Goal: Transaction & Acquisition: Download file/media

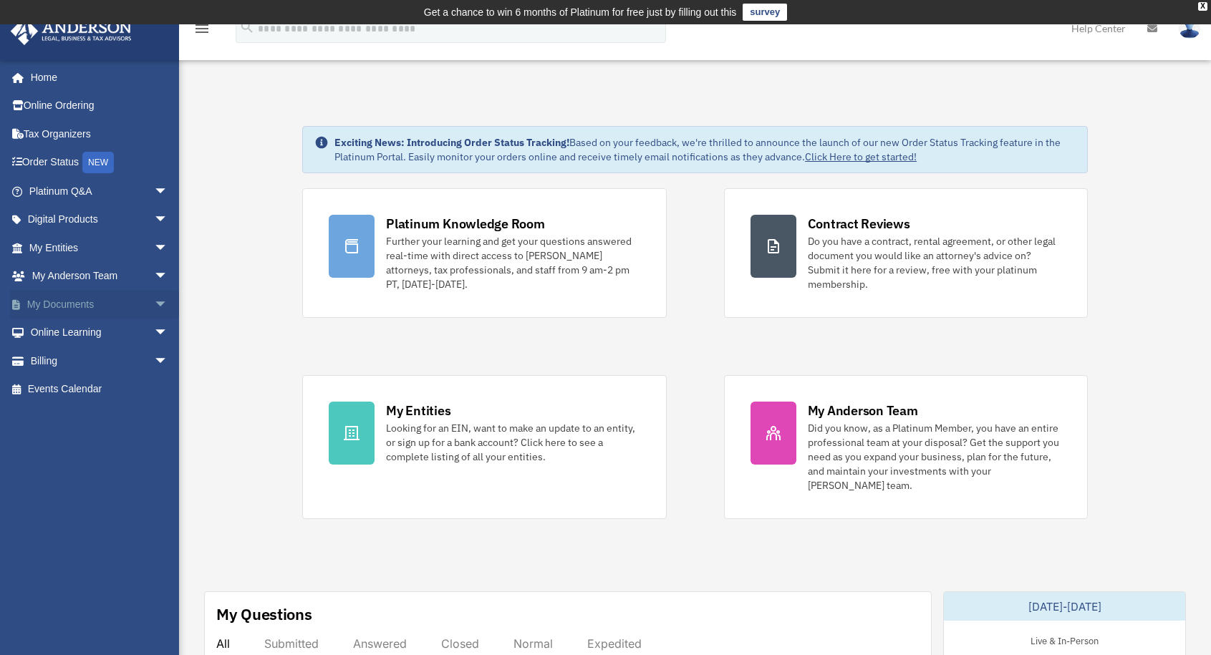
click at [77, 305] on link "My Documents arrow_drop_down" at bounding box center [100, 304] width 180 height 29
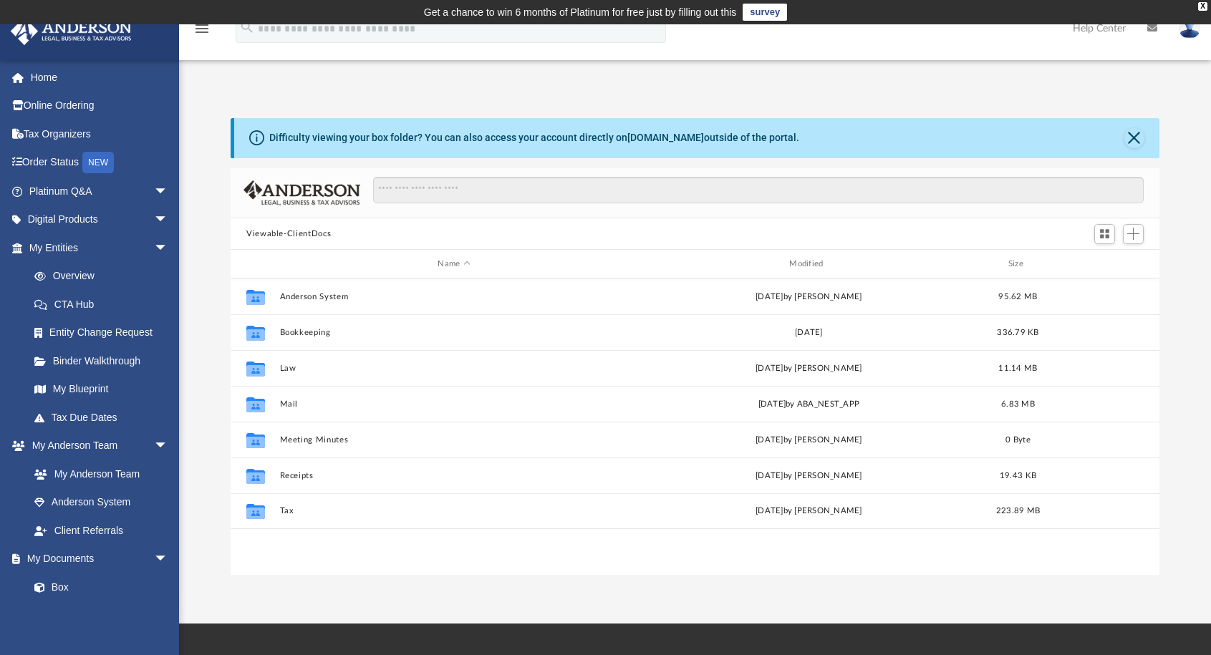
scroll to position [314, 918]
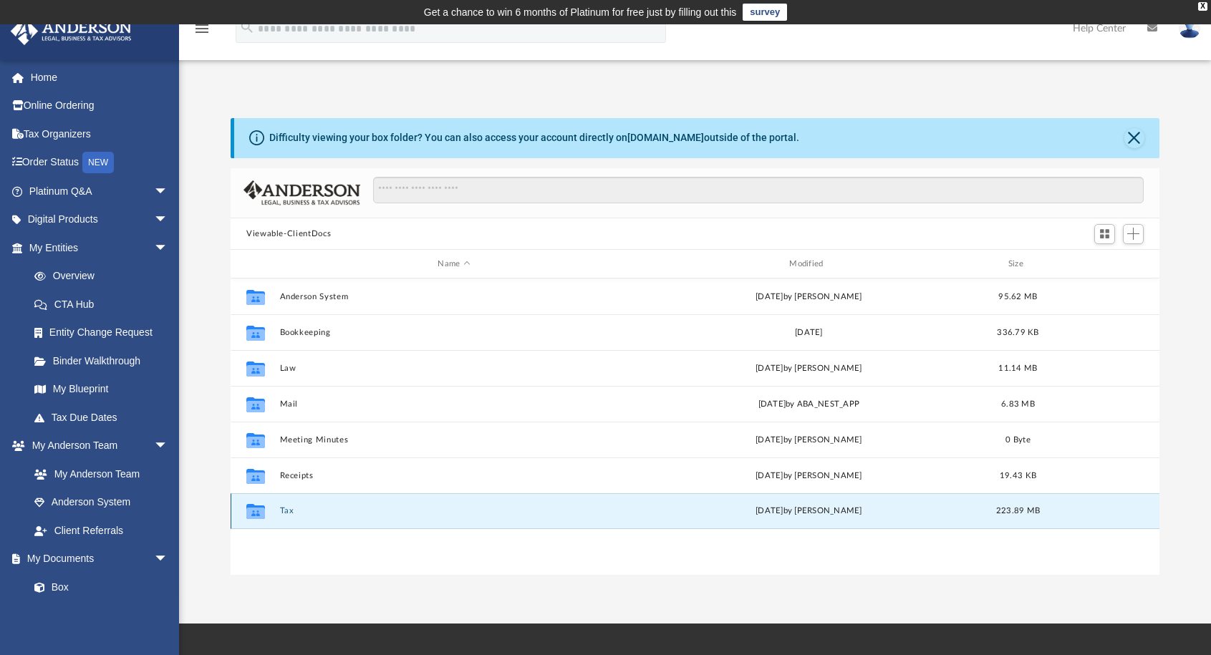
click at [284, 513] on button "Tax" at bounding box center [454, 511] width 349 height 9
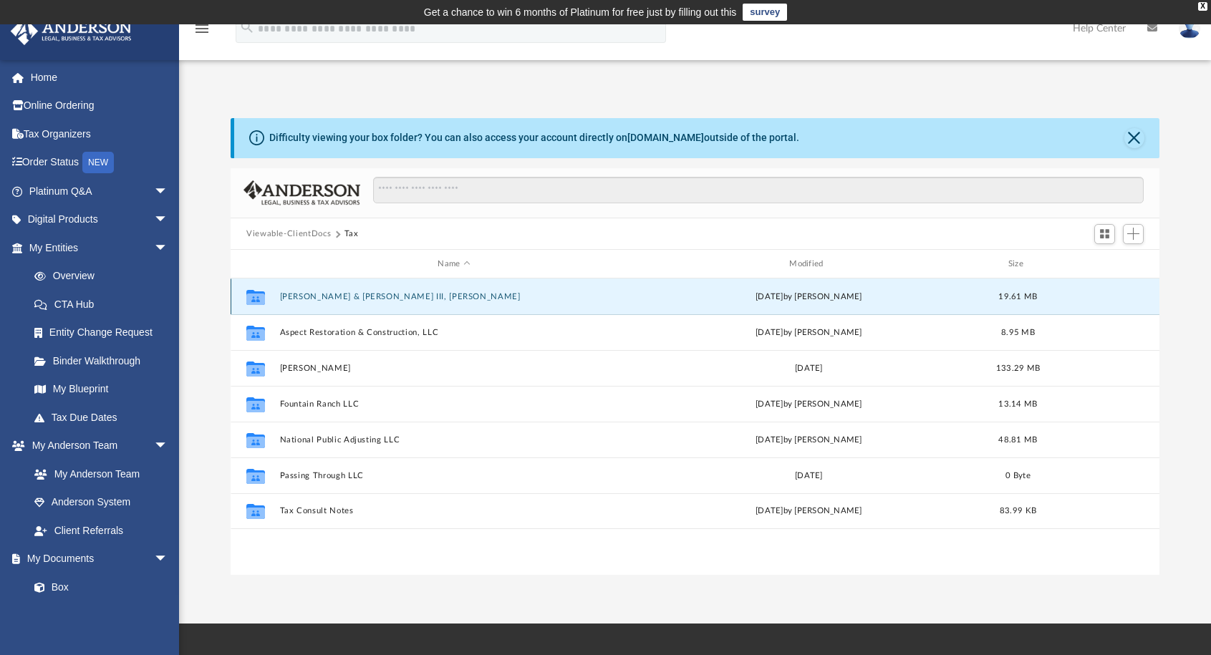
click at [372, 293] on button "[PERSON_NAME] & [PERSON_NAME] III, [PERSON_NAME]" at bounding box center [454, 296] width 349 height 9
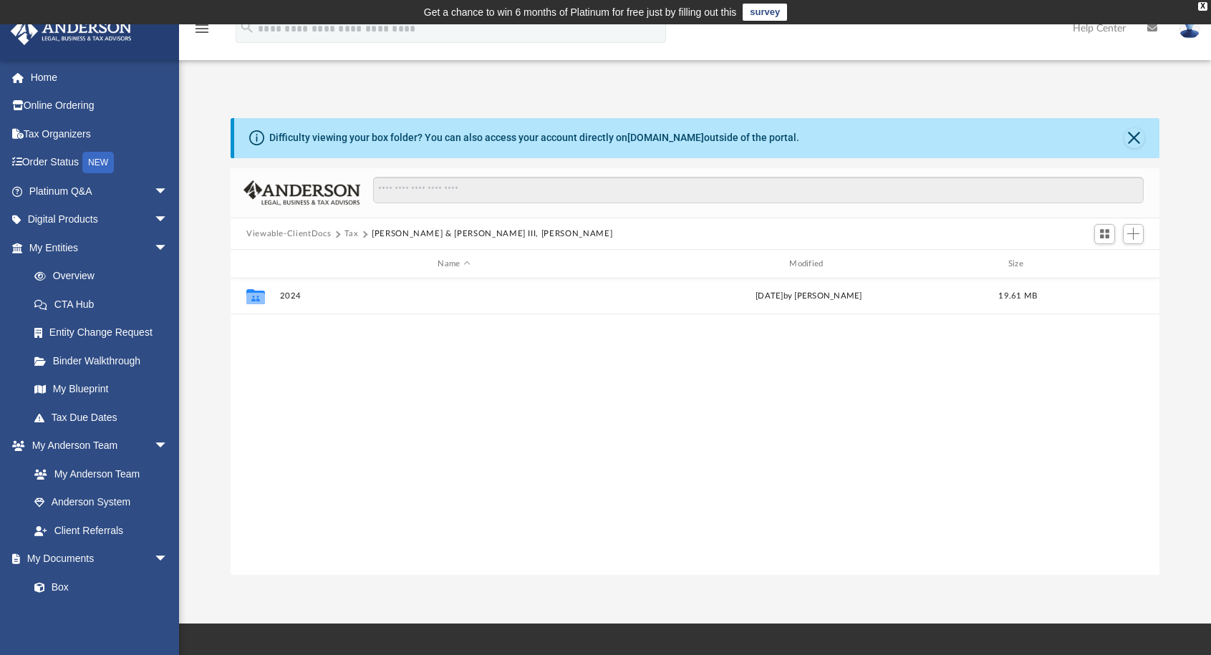
click at [352, 234] on button "Tax" at bounding box center [351, 234] width 14 height 13
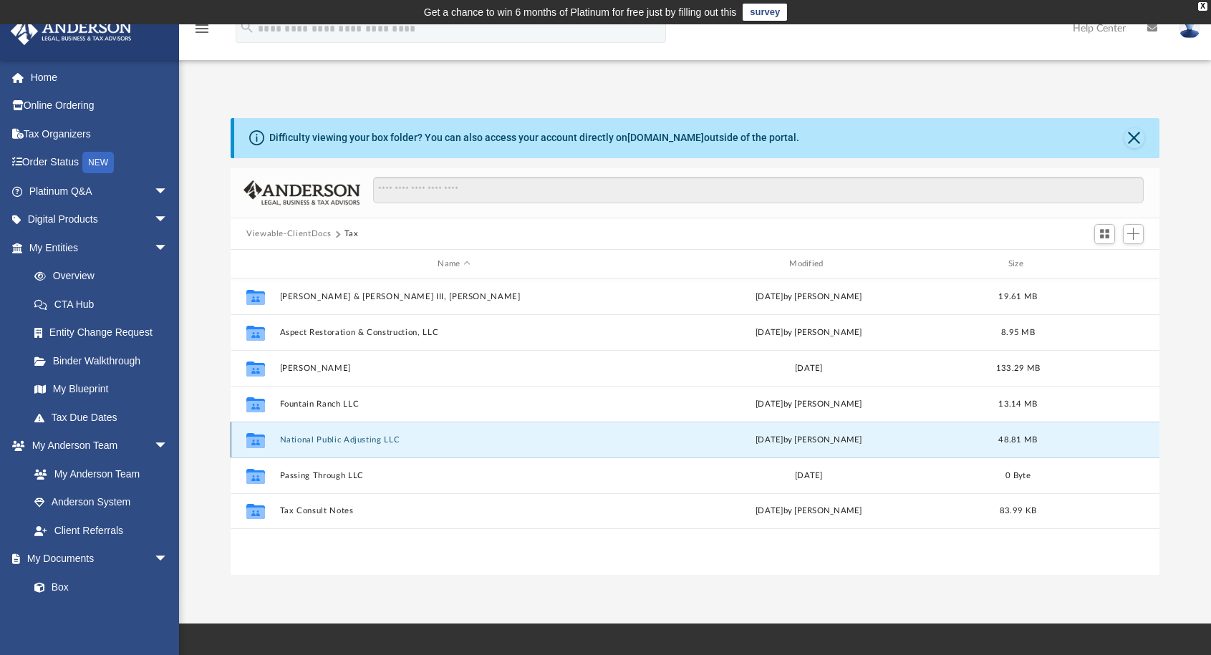
click at [337, 436] on button "National Public Adjusting LLC" at bounding box center [454, 439] width 349 height 9
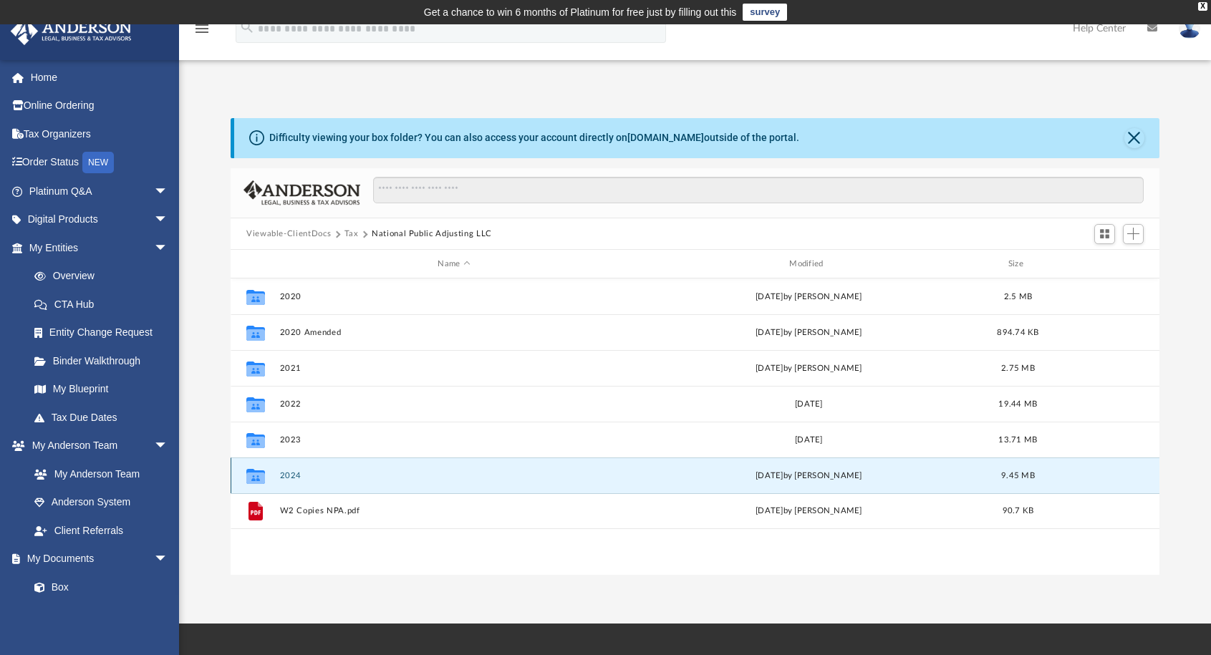
click at [289, 473] on button "2024" at bounding box center [454, 475] width 349 height 9
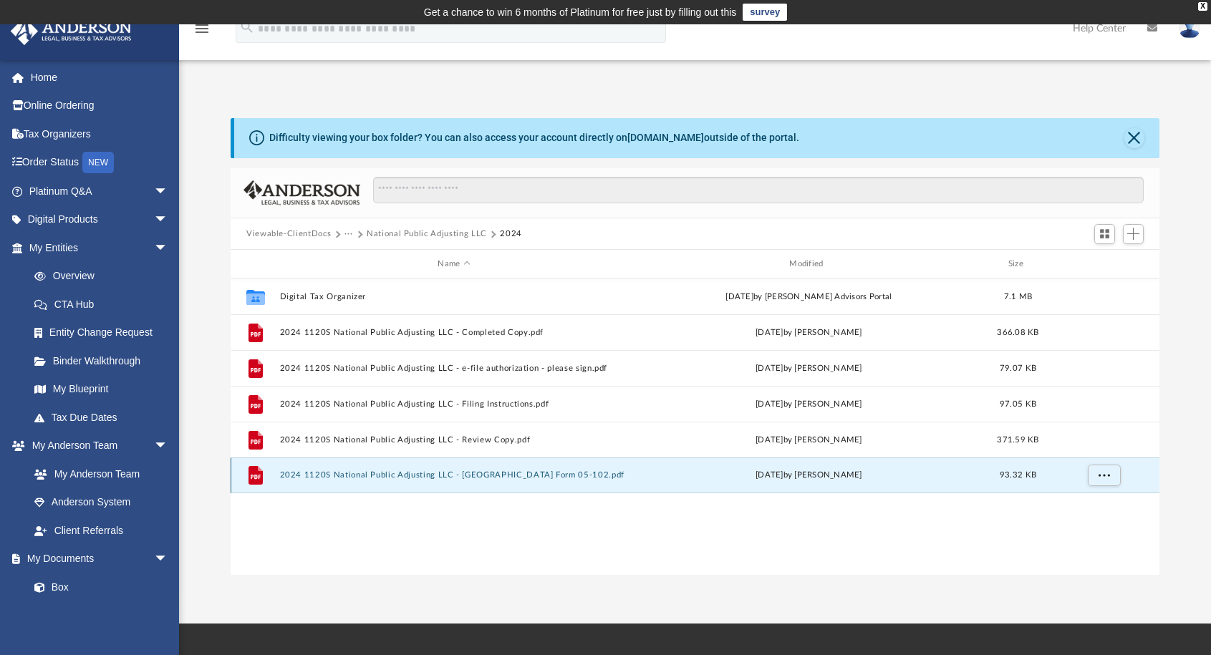
click at [410, 473] on button "2024 1120S National Public Adjusting LLC - [GEOGRAPHIC_DATA] Form 05-102.pdf" at bounding box center [454, 475] width 349 height 9
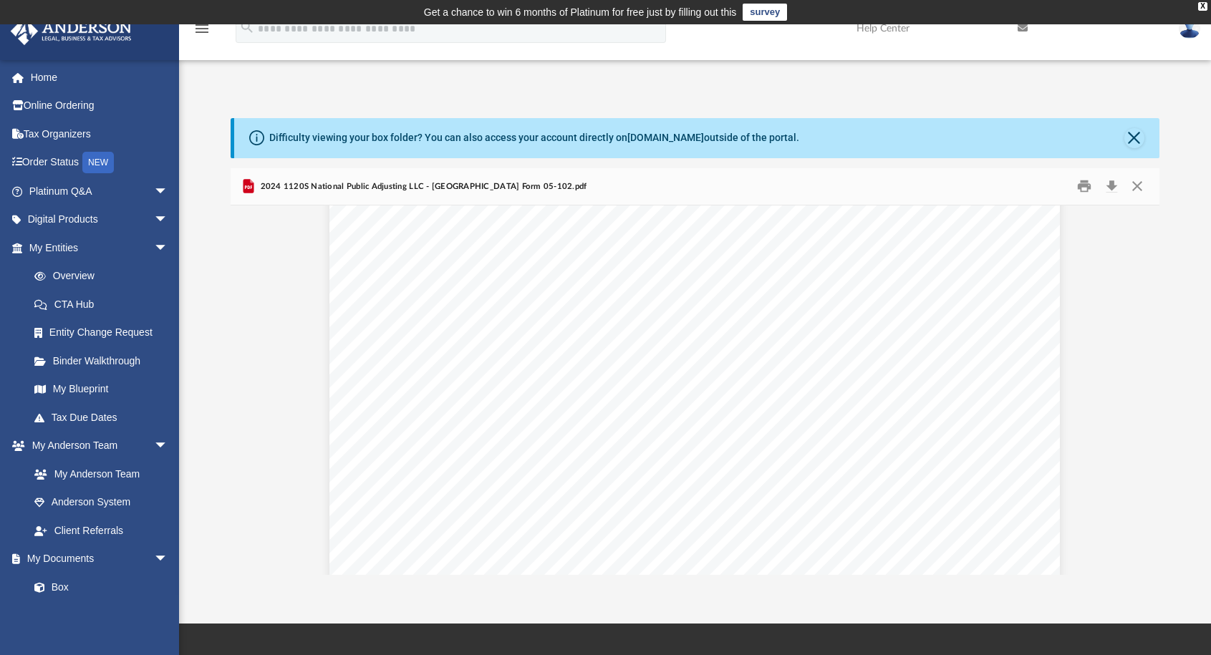
scroll to position [0, 0]
click at [1138, 185] on button "Close" at bounding box center [1137, 186] width 26 height 22
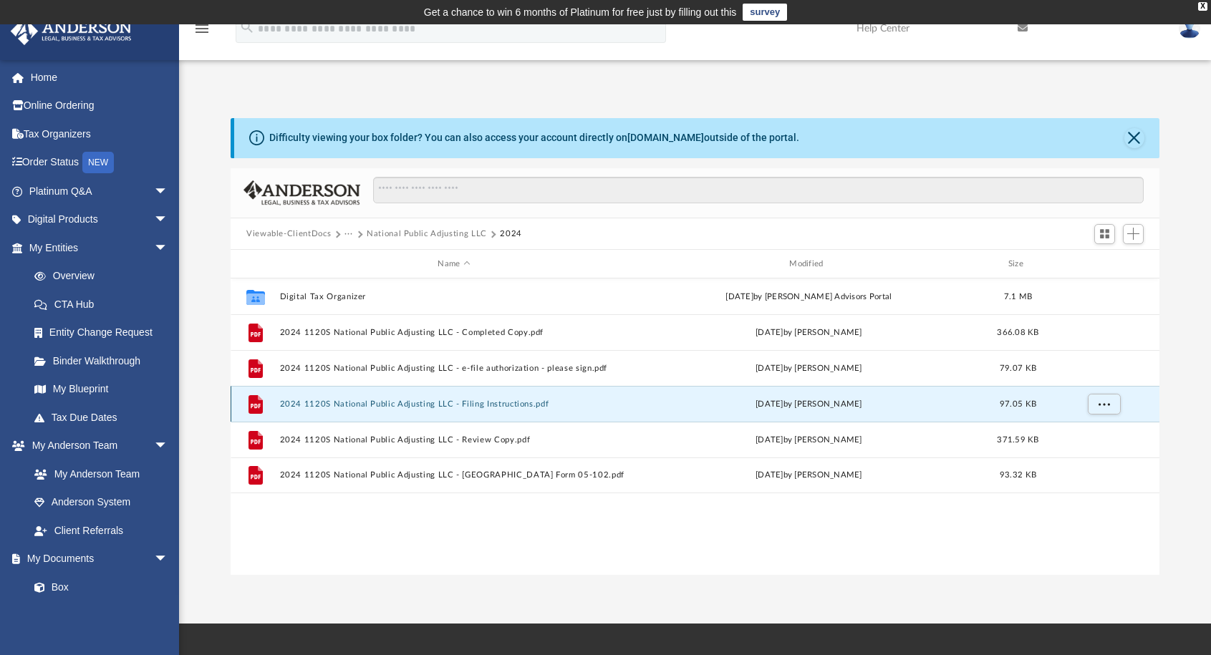
click at [463, 405] on button "2024 1120S National Public Adjusting LLC - Filing Instructions.pdf" at bounding box center [454, 404] width 349 height 9
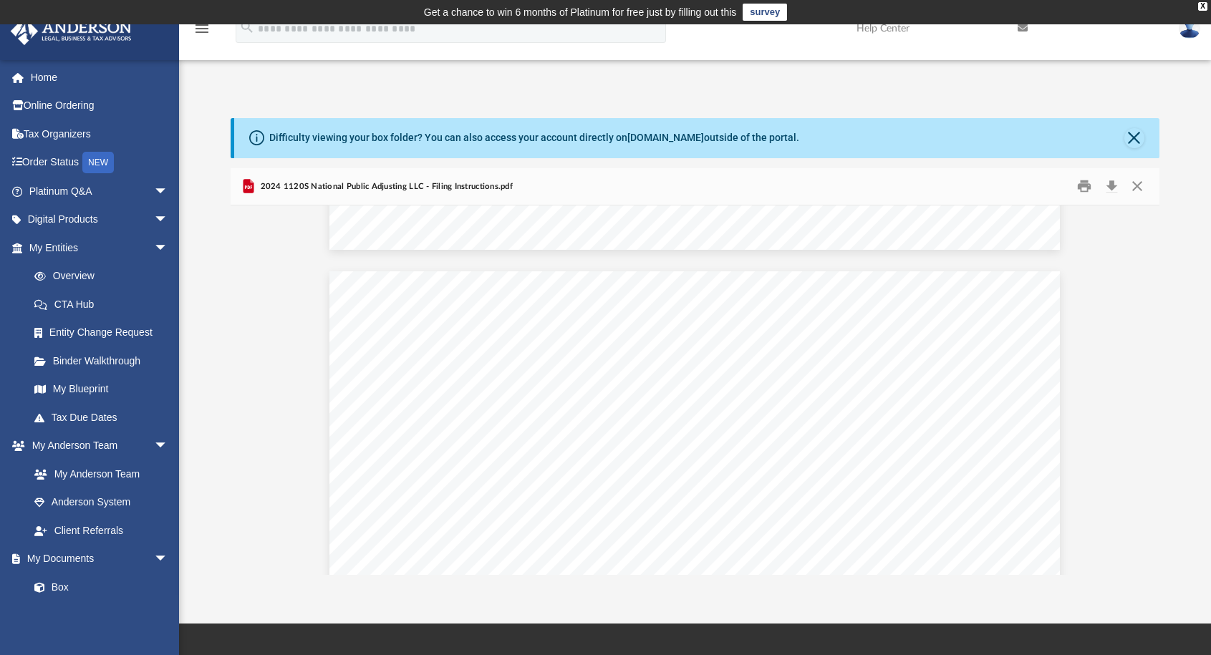
scroll to position [910, 0]
click at [1133, 178] on button "Close" at bounding box center [1137, 186] width 26 height 22
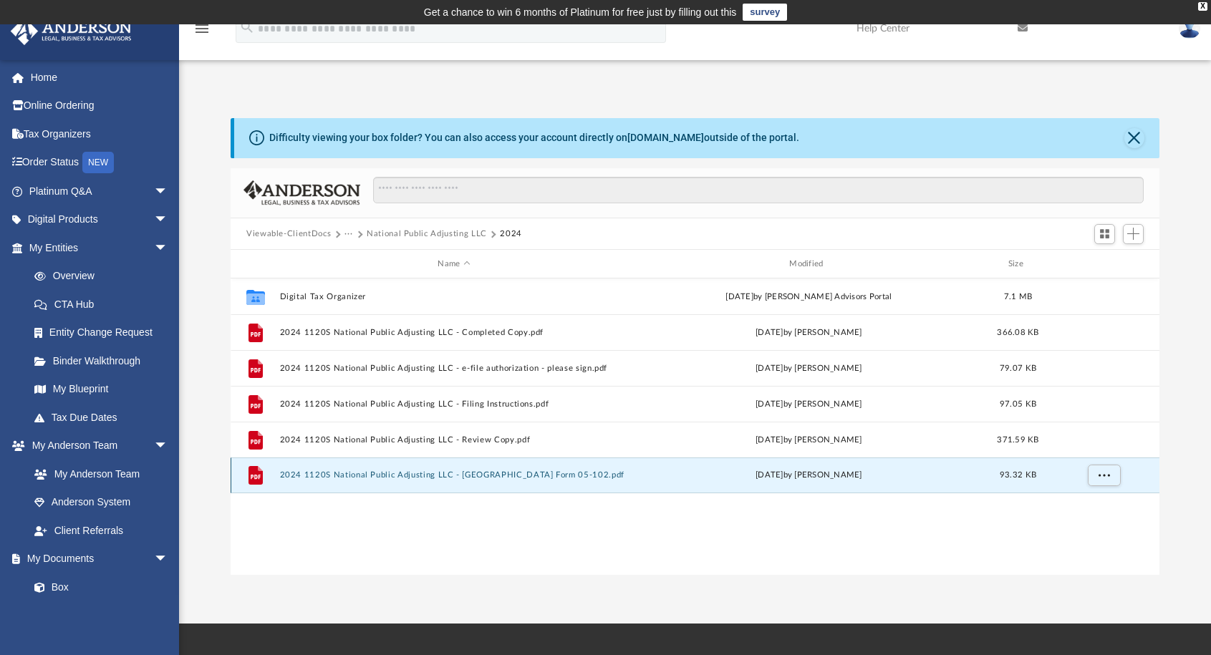
click at [476, 475] on button "2024 1120S National Public Adjusting LLC - [GEOGRAPHIC_DATA] Form 05-102.pdf" at bounding box center [454, 475] width 349 height 9
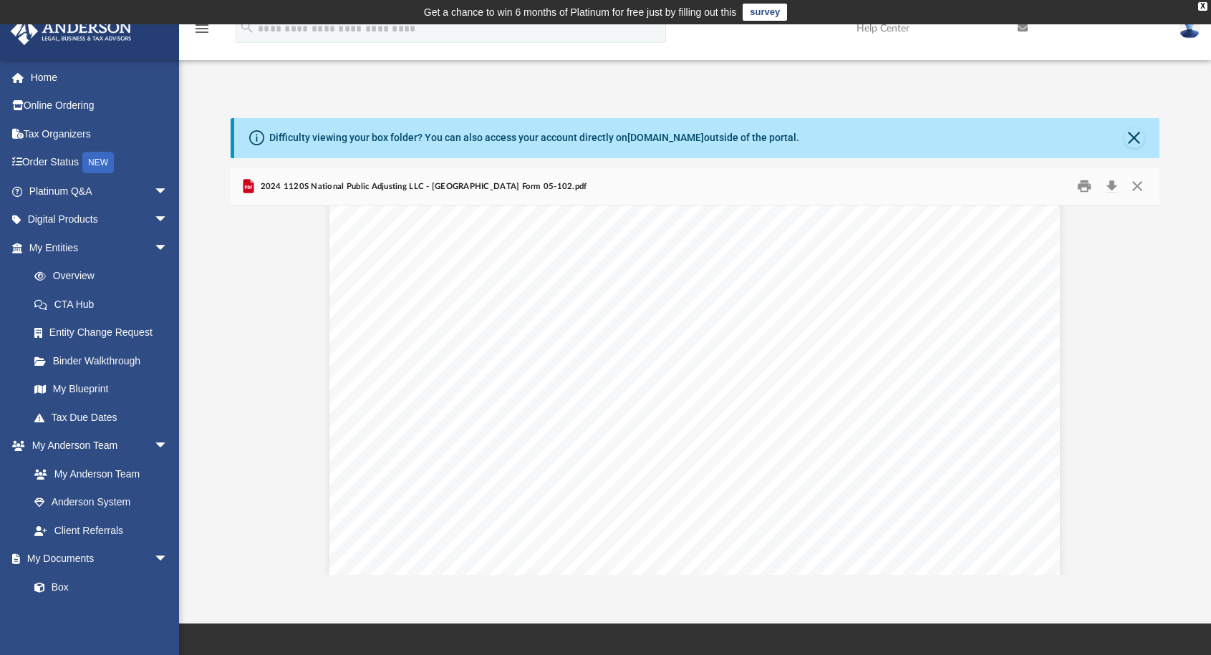
scroll to position [112, 0]
